Goal: Transaction & Acquisition: Book appointment/travel/reservation

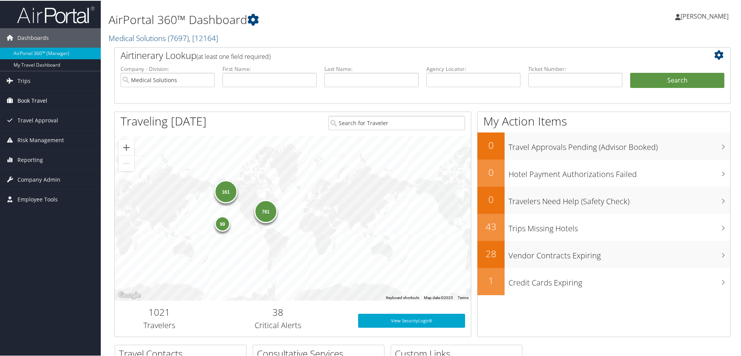
click at [28, 101] on span "Book Travel" at bounding box center [32, 99] width 30 height 19
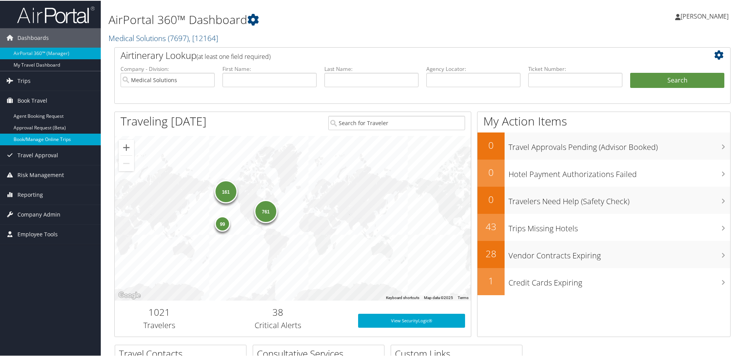
click at [27, 136] on link "Book/Manage Online Trips" at bounding box center [50, 139] width 101 height 12
